Goal: Information Seeking & Learning: Check status

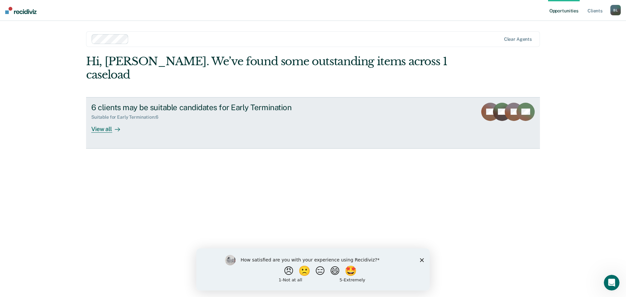
click at [116, 125] on div at bounding box center [116, 129] width 8 height 8
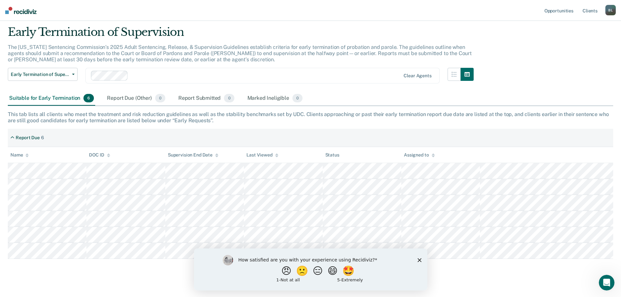
scroll to position [28, 0]
